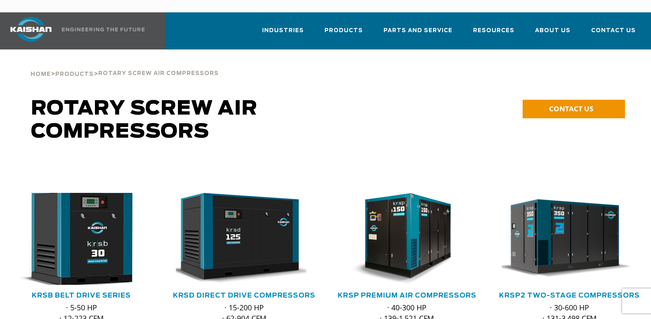
drag, startPoint x: 0, startPoint y: 0, endPoint x: 99, endPoint y: 215, distance: 236.9
click at [99, 215] on img at bounding box center [75, 239] width 150 height 101
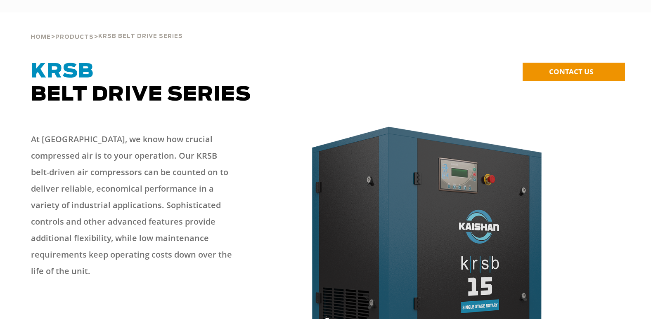
click at [99, 215] on div "At [GEOGRAPHIC_DATA], we know how crucial compressed air is to your operation. …" at bounding box center [131, 208] width 201 height 155
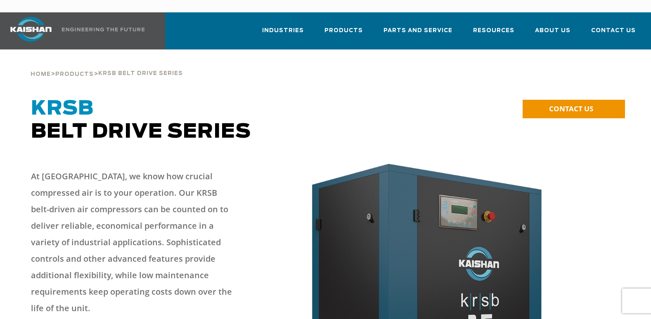
click at [99, 215] on p "At [GEOGRAPHIC_DATA], we know how crucial compressed air is to your operation. …" at bounding box center [131, 242] width 201 height 149
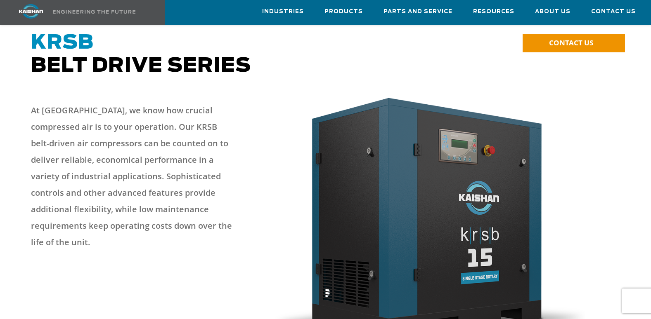
click at [99, 215] on p "At [GEOGRAPHIC_DATA], we know how crucial compressed air is to your operation. …" at bounding box center [131, 176] width 201 height 149
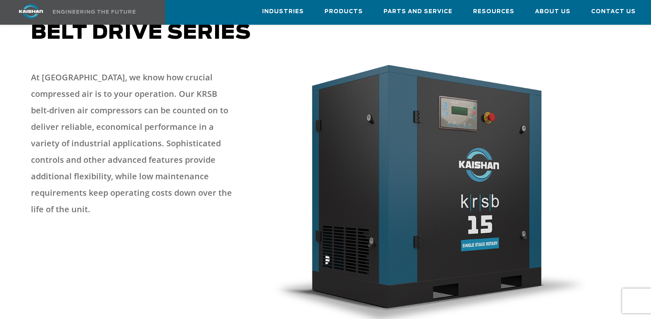
click at [99, 215] on div at bounding box center [325, 201] width 599 height 281
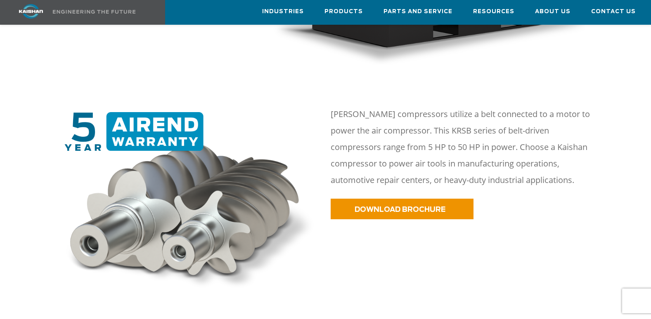
click at [99, 215] on img at bounding box center [190, 203] width 261 height 182
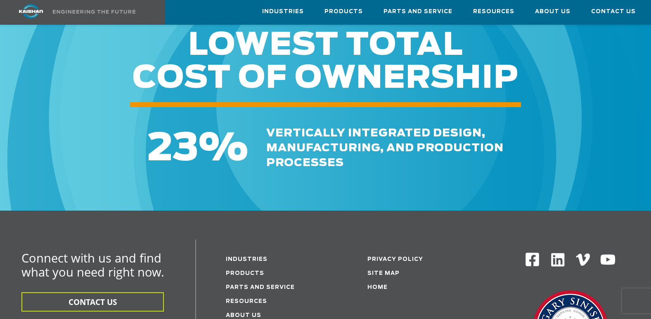
drag, startPoint x: 0, startPoint y: 0, endPoint x: 99, endPoint y: 215, distance: 236.9
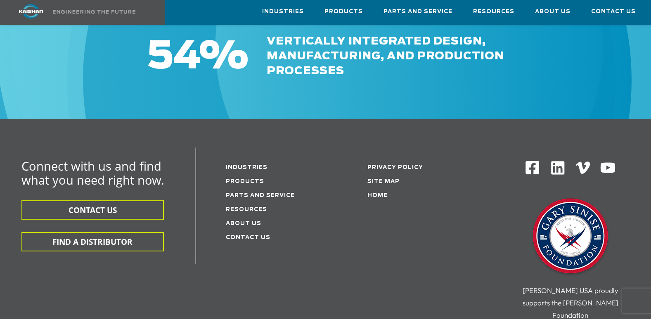
scroll to position [2439, 0]
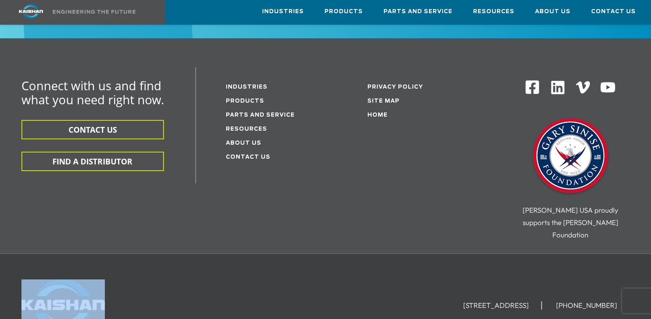
click at [99, 254] on div "[STREET_ADDRESS] [PHONE_NUMBER] Copyright ©2025 Kaishan USA All Rights Reserved." at bounding box center [325, 306] width 651 height 105
